Goal: Find contact information: Find contact information

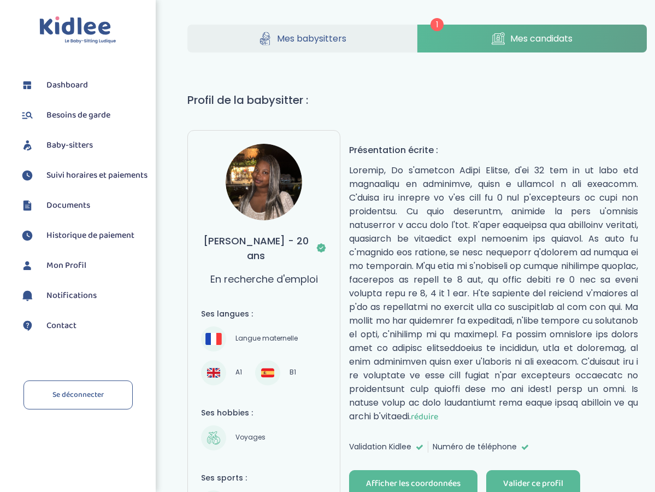
click at [507, 39] on link "Mes candidats" at bounding box center [533, 39] width 230 height 28
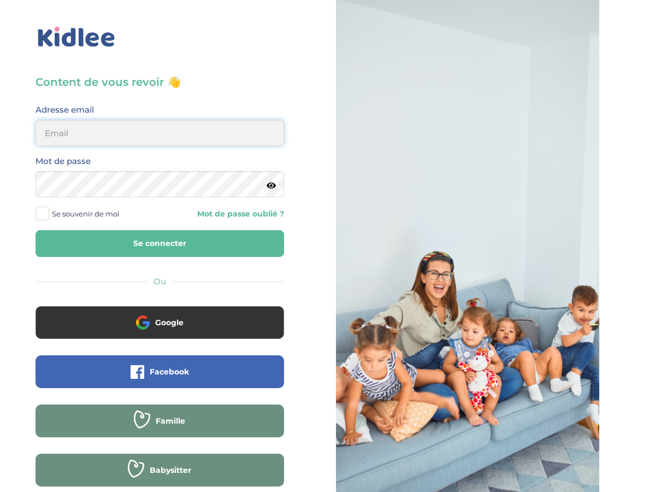
type input "[EMAIL_ADDRESS][DOMAIN_NAME]"
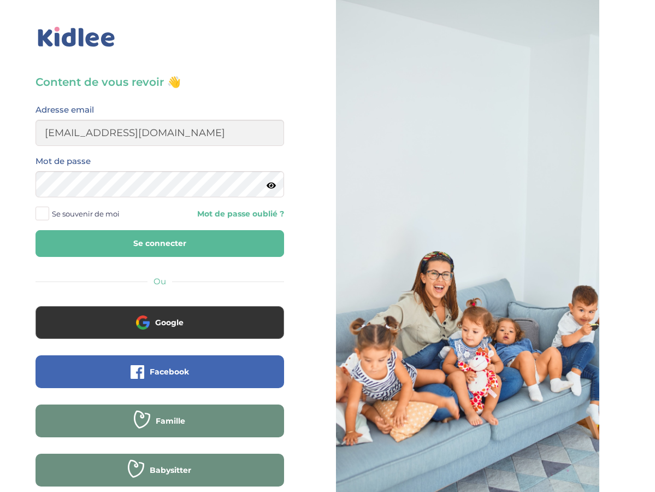
click at [136, 244] on button "Se connecter" at bounding box center [160, 243] width 249 height 27
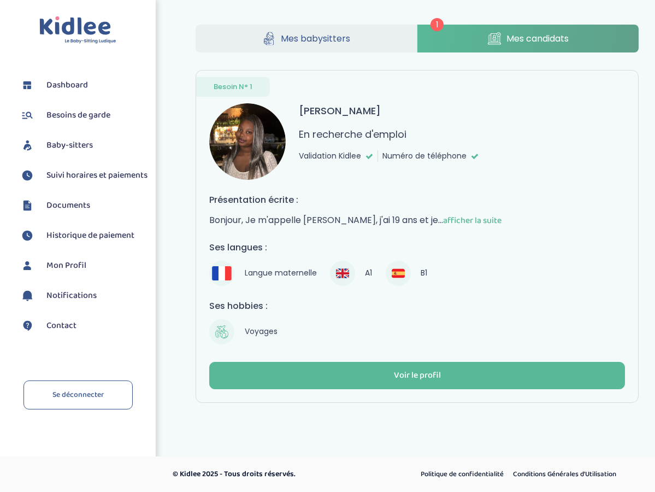
click at [460, 218] on span "afficher la suite" at bounding box center [472, 221] width 58 height 14
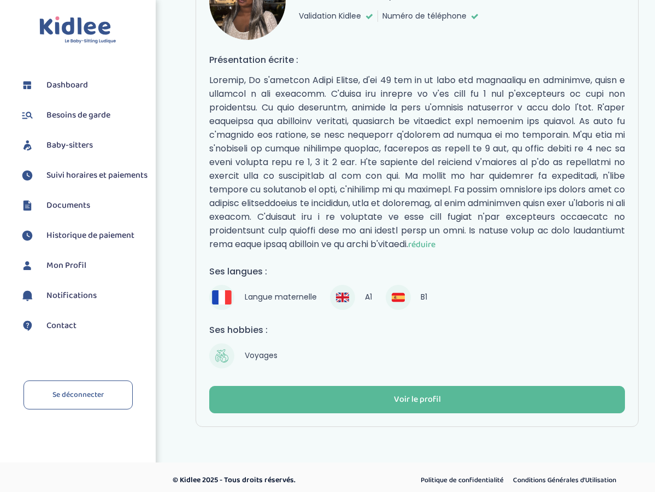
scroll to position [144, 0]
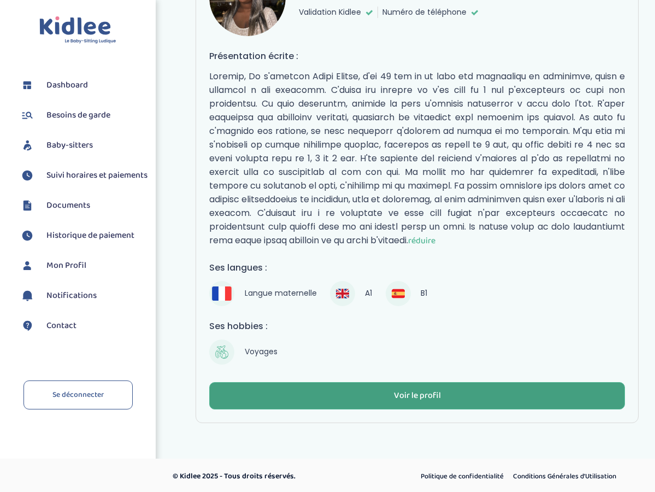
click at [413, 409] on button "Voir le profil" at bounding box center [417, 395] width 416 height 27
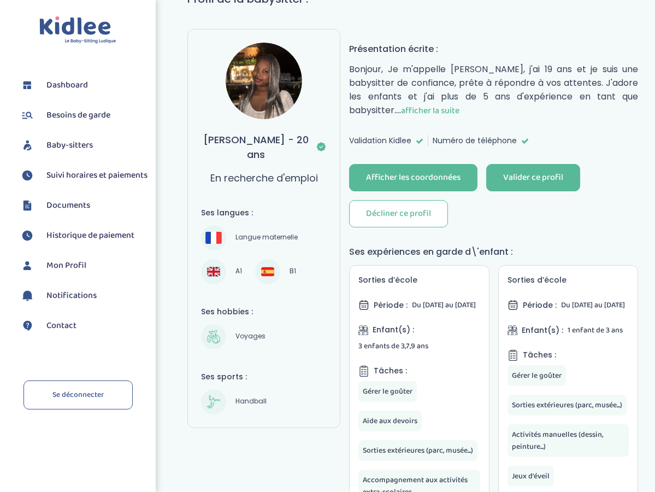
scroll to position [107, 0]
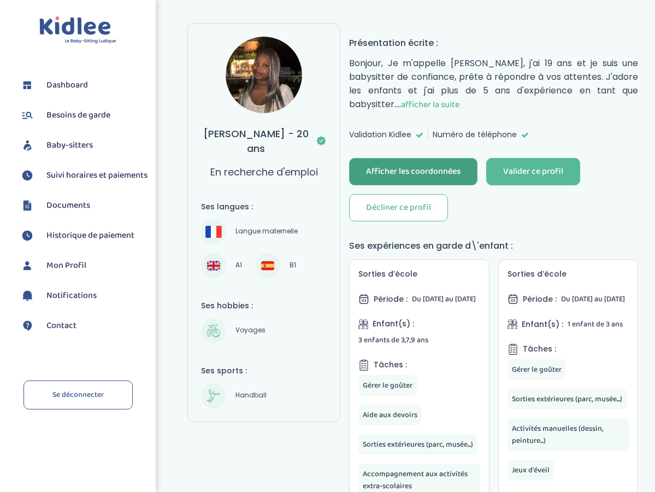
click at [438, 166] on div "Afficher les coordonnées" at bounding box center [413, 172] width 95 height 13
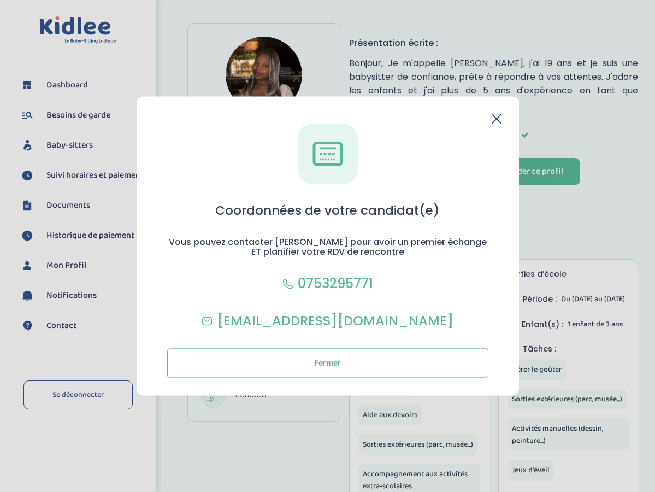
click at [489, 117] on header at bounding box center [328, 119] width 348 height 10
click at [495, 119] on icon at bounding box center [497, 119] width 10 height 10
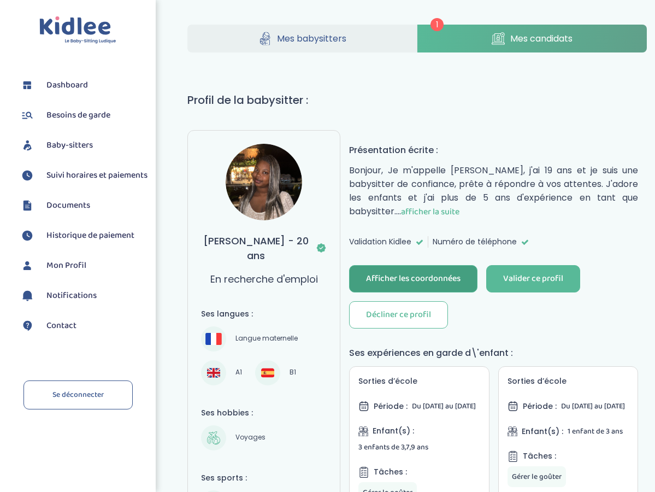
scroll to position [0, 0]
